Goal: Task Accomplishment & Management: Use online tool/utility

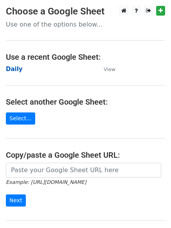
click at [14, 66] on strong "Daily" at bounding box center [14, 69] width 17 height 7
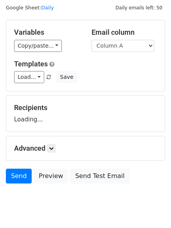
scroll to position [44, 0]
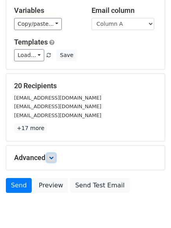
click at [51, 157] on icon at bounding box center [51, 158] width 5 height 5
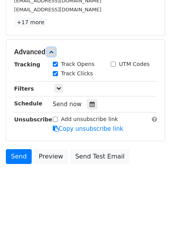
scroll to position [151, 0]
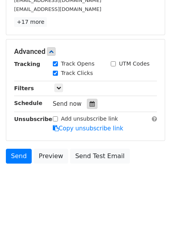
click at [90, 99] on div at bounding box center [92, 104] width 11 height 10
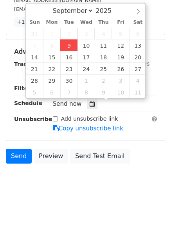
type input "2025-09-09 12:17"
type input "17"
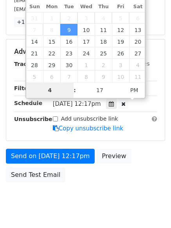
type input "4"
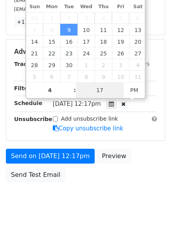
type input "2025-09-09 16:17"
type input "04"
type input "1"
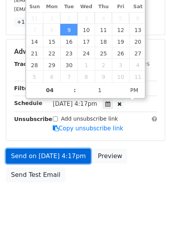
type input "2025-09-09 16:01"
click at [50, 155] on link "Send on Sep 9 at 4:17pm" at bounding box center [48, 156] width 85 height 15
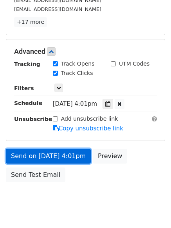
click at [42, 155] on link "Send on Sep 9 at 4:01pm" at bounding box center [48, 156] width 85 height 15
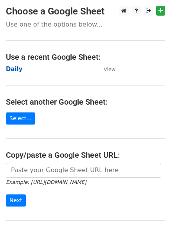
click at [9, 66] on strong "Daily" at bounding box center [14, 69] width 17 height 7
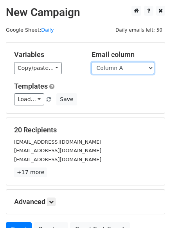
click at [118, 71] on select "Column A Column B Column C Column D Column E" at bounding box center [122, 68] width 63 height 12
click at [91, 62] on select "Column A Column B Column C Column D Column E" at bounding box center [122, 68] width 63 height 12
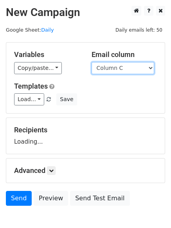
click at [114, 66] on select "Column A Column B Column C Column D Column E" at bounding box center [122, 68] width 63 height 12
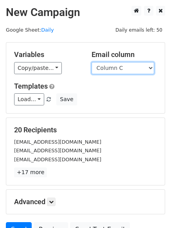
select select "Column B"
click at [91, 62] on select "Column A Column B Column C Column D Column E" at bounding box center [122, 68] width 63 height 12
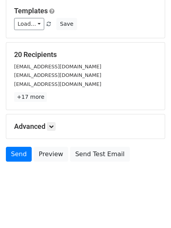
click at [58, 126] on h5 "Advanced" at bounding box center [85, 126] width 143 height 9
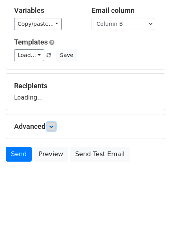
click at [56, 126] on link at bounding box center [51, 126] width 9 height 9
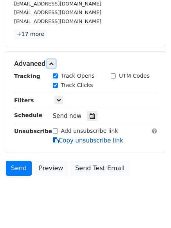
scroll to position [152, 0]
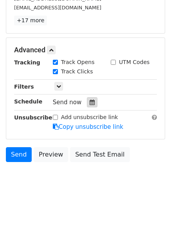
click at [89, 108] on div "Tracking Track Opens UTM Codes Track Clicks Filters Only include spreadsheet ro…" at bounding box center [85, 94] width 143 height 73
click at [90, 104] on icon at bounding box center [92, 102] width 5 height 5
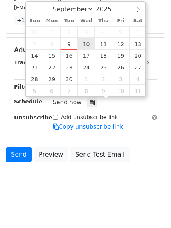
type input "2025-09-10 12:00"
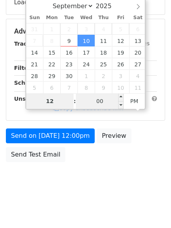
type input "5"
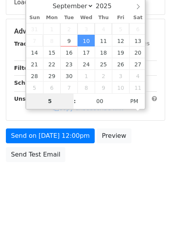
scroll to position [152, 0]
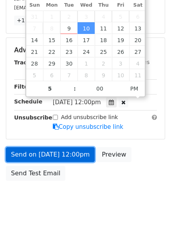
type input "2025-09-10 17:00"
click at [60, 158] on link "Send on Sep 10 at 12:00pm" at bounding box center [50, 154] width 89 height 15
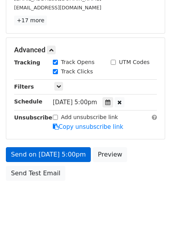
scroll to position [140, 0]
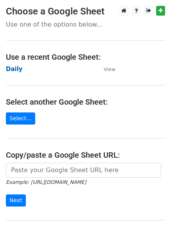
click at [18, 68] on strong "Daily" at bounding box center [14, 69] width 17 height 7
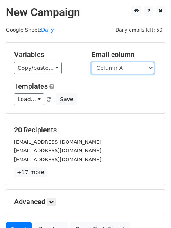
click at [117, 71] on select "Column A Column B Column C Column D Column E" at bounding box center [122, 68] width 63 height 12
select select "Column C"
click at [91, 62] on select "Column A Column B Column C Column D Column E" at bounding box center [122, 68] width 63 height 12
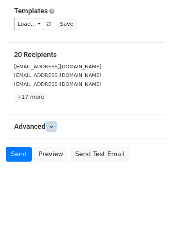
click at [54, 128] on icon at bounding box center [51, 126] width 5 height 5
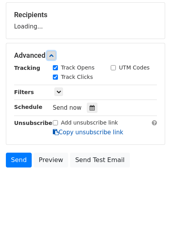
scroll to position [119, 0]
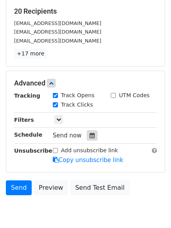
click at [87, 131] on div at bounding box center [92, 136] width 11 height 10
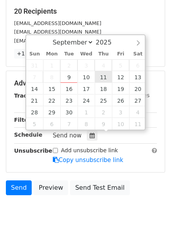
type input "2025-09-11 12:00"
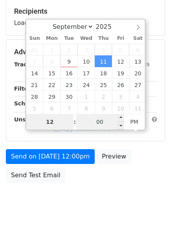
type input "6"
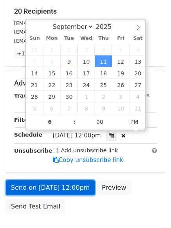
type input "2025-09-11 18:00"
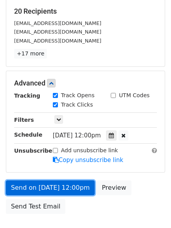
click at [57, 189] on link "Send on Sep 11 at 12:00pm" at bounding box center [50, 188] width 89 height 15
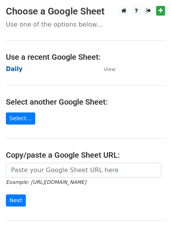
click at [16, 69] on strong "Daily" at bounding box center [14, 69] width 17 height 7
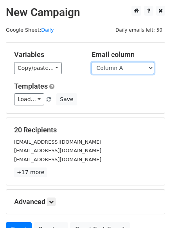
drag, startPoint x: 0, startPoint y: 0, endPoint x: 120, endPoint y: 70, distance: 139.2
click at [120, 71] on select "Column A Column B Column C Column D Column E" at bounding box center [122, 68] width 63 height 12
select select "Column D"
click at [91, 62] on select "Column A Column B Column C Column D Column E" at bounding box center [122, 68] width 63 height 12
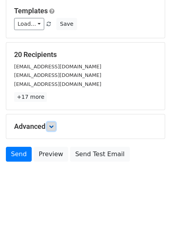
click at [56, 128] on link at bounding box center [51, 126] width 9 height 9
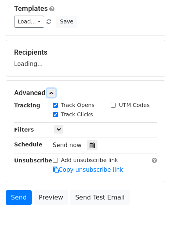
scroll to position [121, 0]
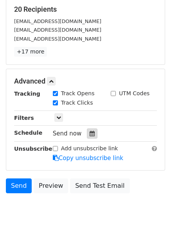
click at [91, 134] on icon at bounding box center [92, 133] width 5 height 5
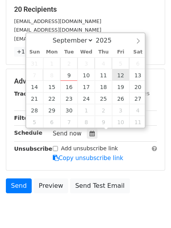
type input "[DATE] 12:00"
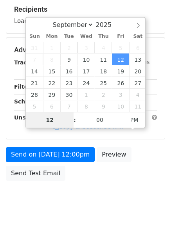
type input "7"
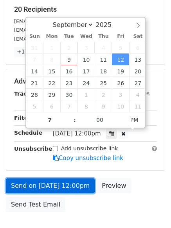
type input "[DATE] 19:00"
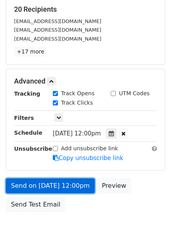
click at [57, 183] on link "Send on [DATE] 12:00pm" at bounding box center [50, 186] width 89 height 15
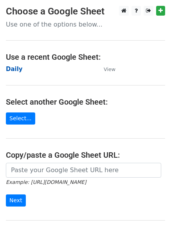
click at [17, 68] on strong "Daily" at bounding box center [14, 69] width 17 height 7
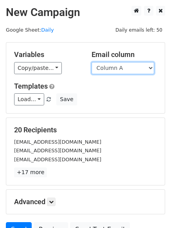
click at [112, 69] on select "Column A Column B Column C Column D Column E" at bounding box center [122, 68] width 63 height 12
select select "Column E"
click at [91, 62] on select "Column A Column B Column C Column D Column E" at bounding box center [122, 68] width 63 height 12
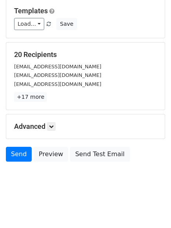
click at [54, 122] on div "Advanced Tracking Track Opens UTM Codes Track Clicks Filters Only include sprea…" at bounding box center [85, 127] width 158 height 24
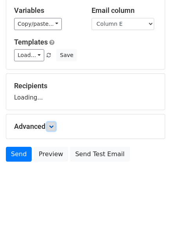
click at [52, 125] on icon at bounding box center [51, 126] width 5 height 5
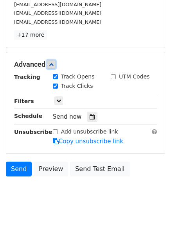
scroll to position [152, 0]
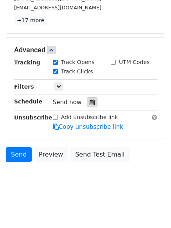
click at [93, 106] on div at bounding box center [92, 102] width 11 height 10
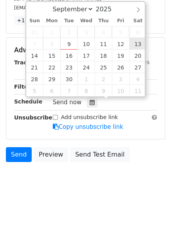
type input "[DATE] 12:00"
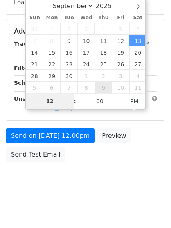
type input "8"
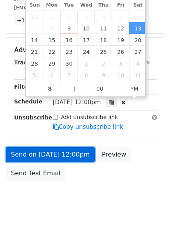
type input "[DATE] 20:00"
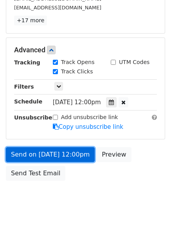
click at [57, 155] on link "Send on [DATE] 12:00pm" at bounding box center [50, 154] width 89 height 15
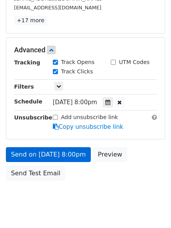
scroll to position [140, 0]
